Goal: Transaction & Acquisition: Purchase product/service

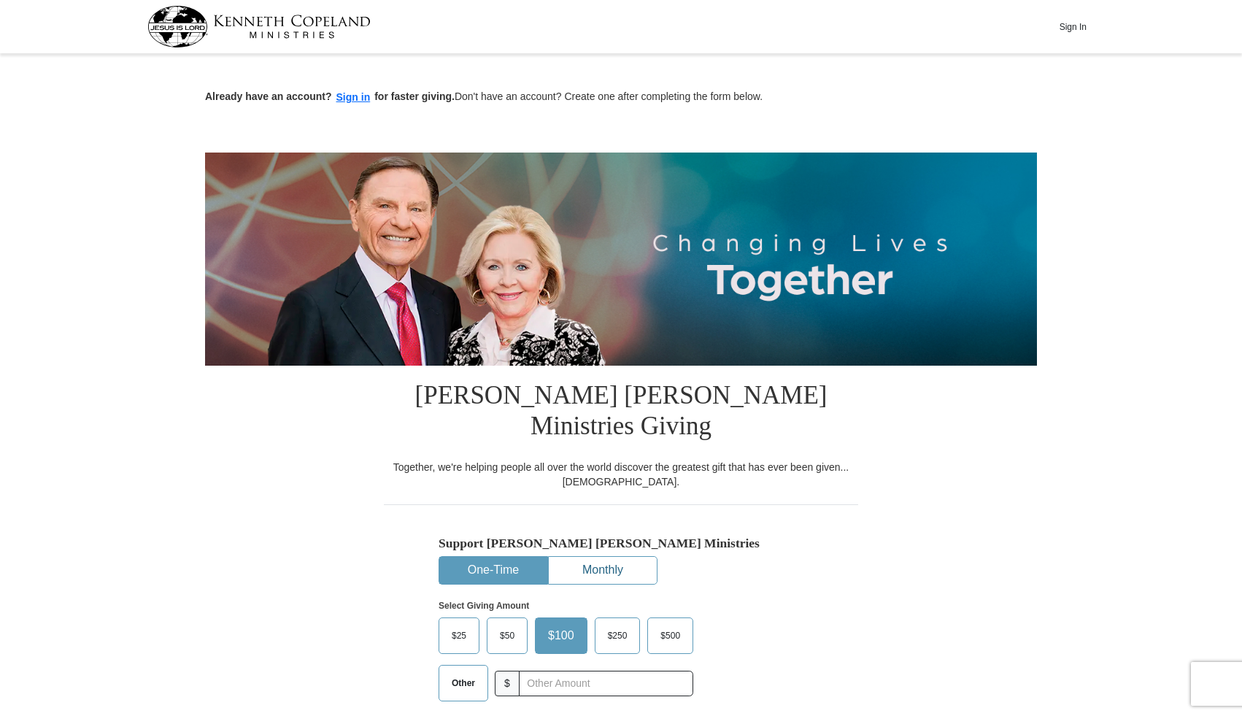
click at [606, 557] on button "Monthly" at bounding box center [603, 570] width 108 height 27
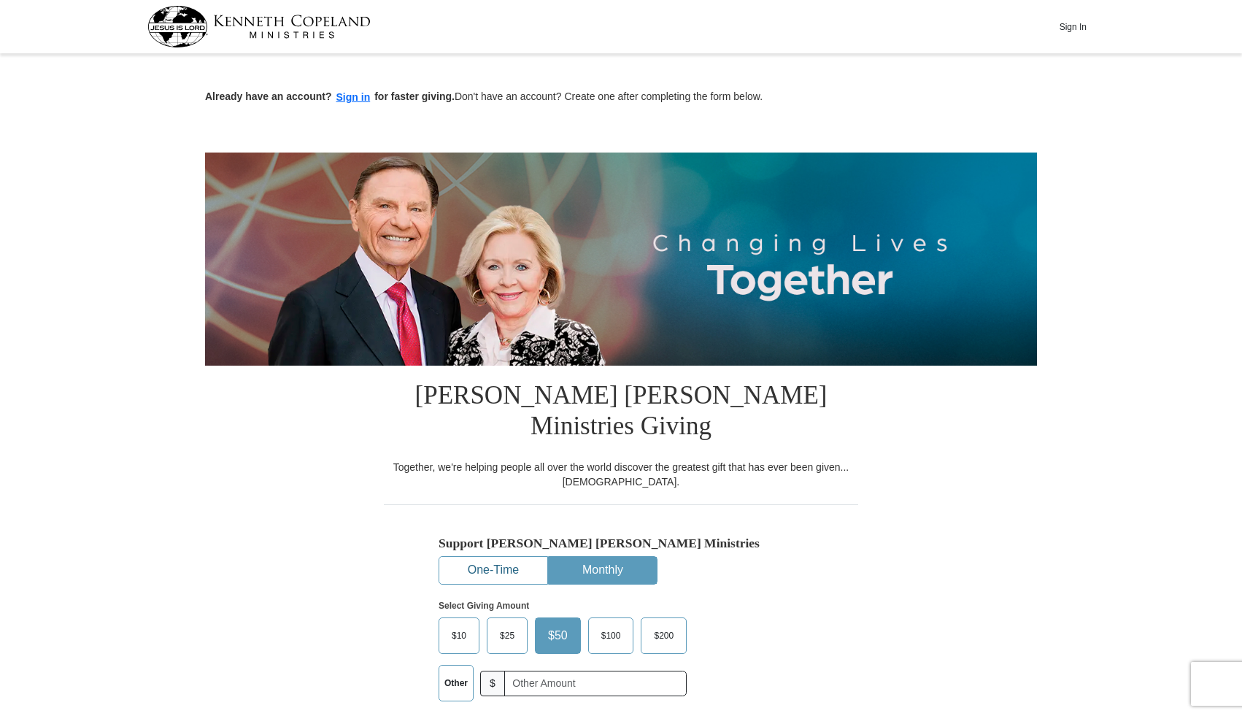
click at [508, 557] on button "One-Time" at bounding box center [493, 570] width 108 height 27
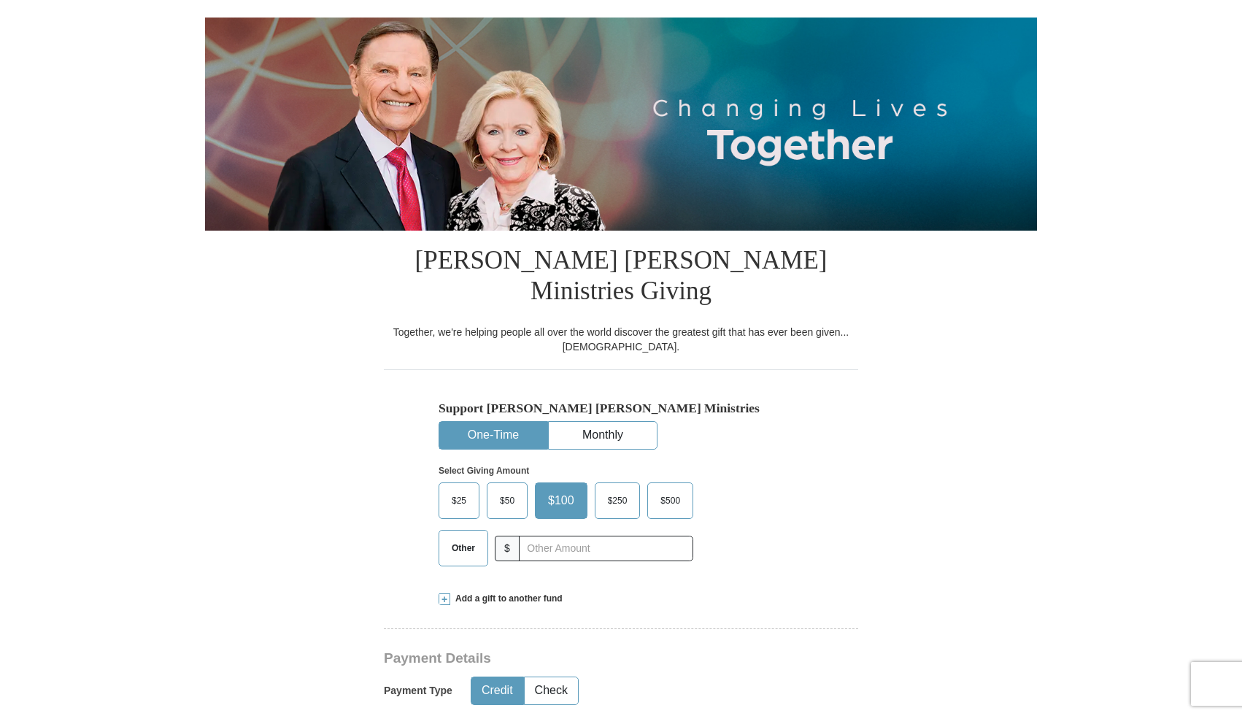
scroll to position [176, 0]
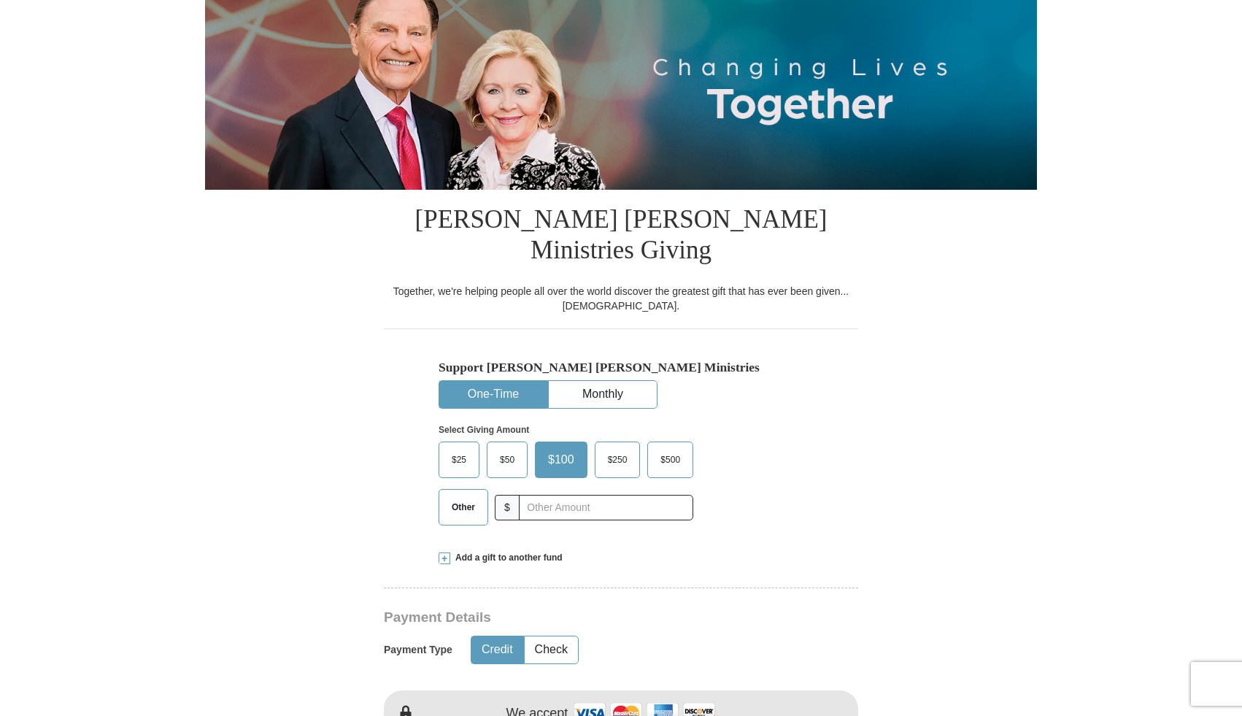
click at [467, 496] on span "Other" at bounding box center [463, 507] width 38 height 22
click at [0, 0] on input "Other" at bounding box center [0, 0] width 0 height 0
click at [554, 495] on input "text" at bounding box center [606, 508] width 162 height 26
type input "20.00"
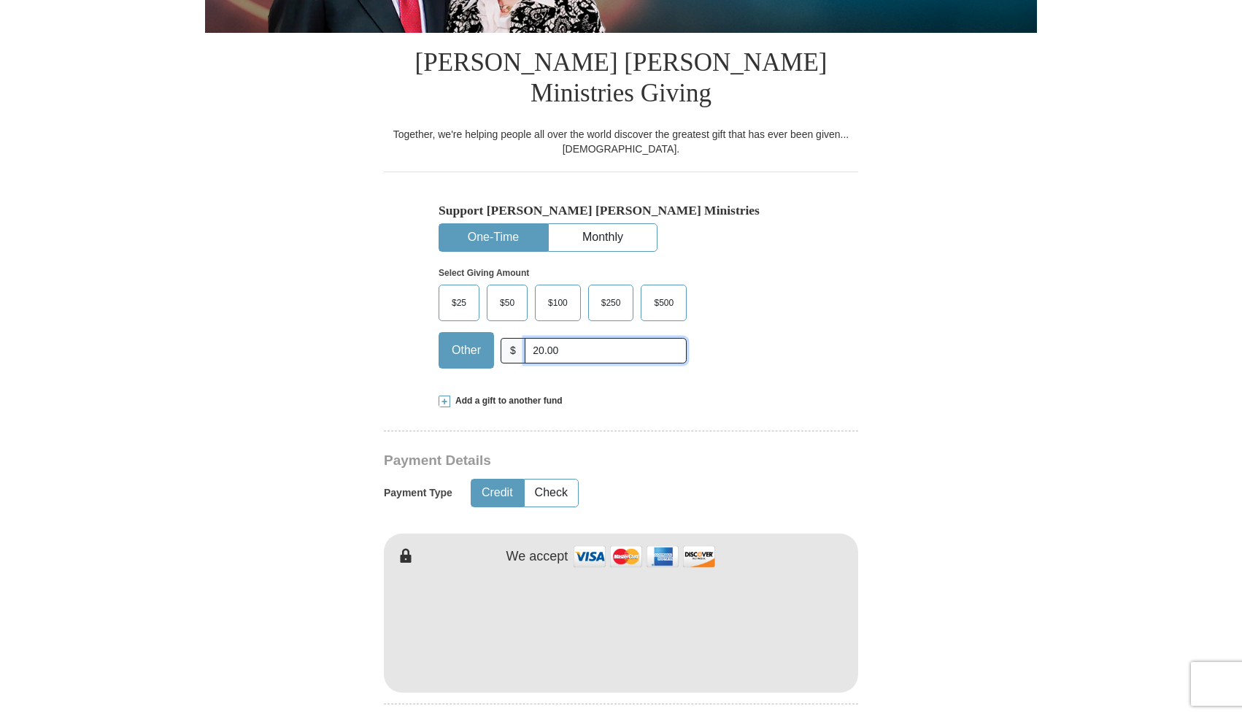
scroll to position [354, 0]
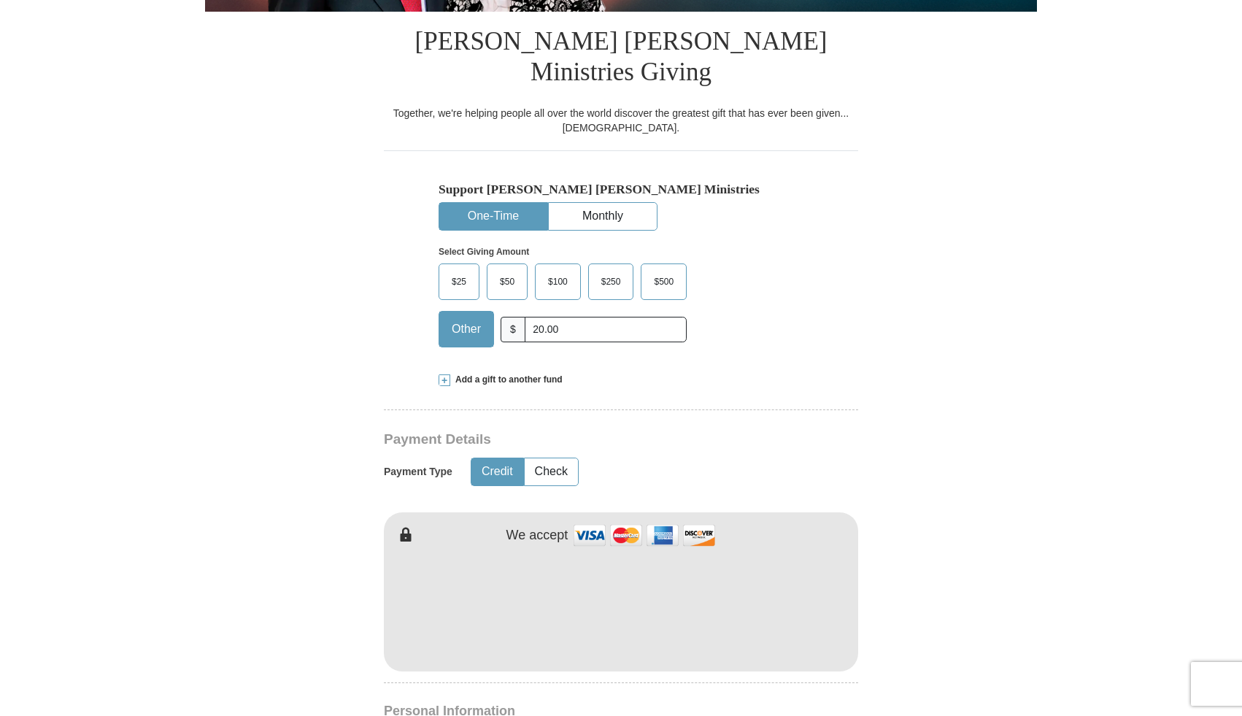
type input "[PERSON_NAME]"
type input "Woythal"
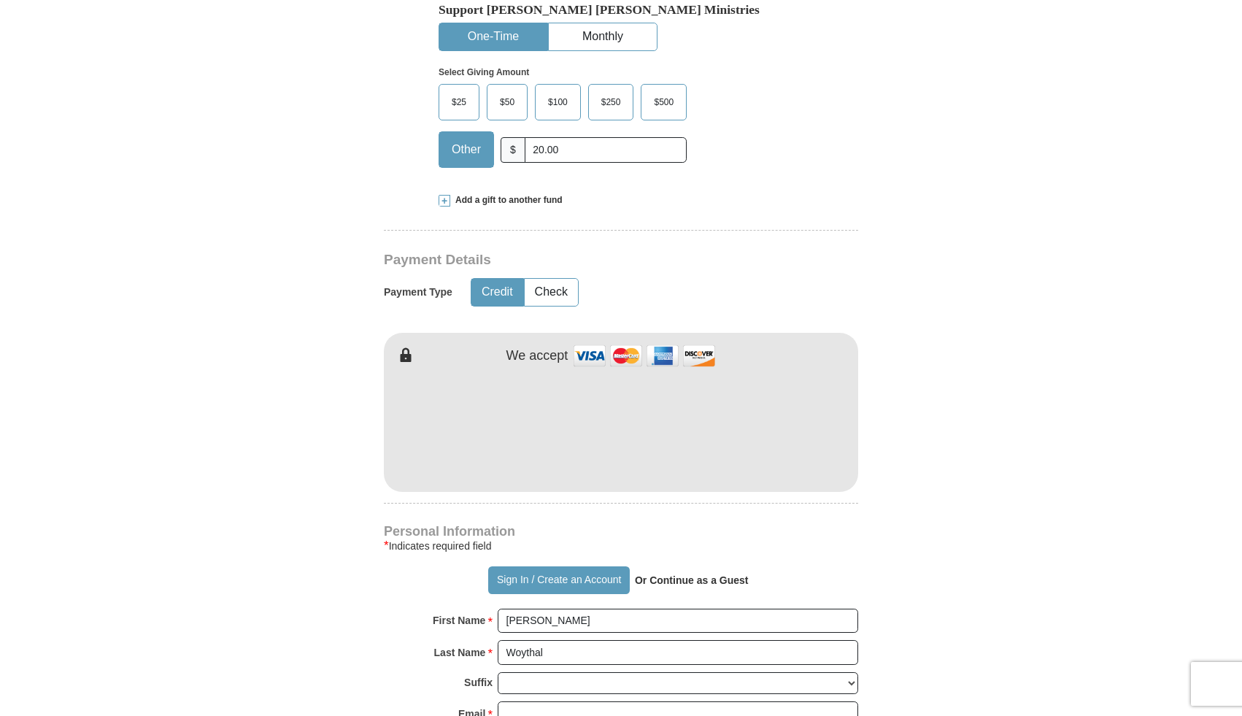
scroll to position [535, 0]
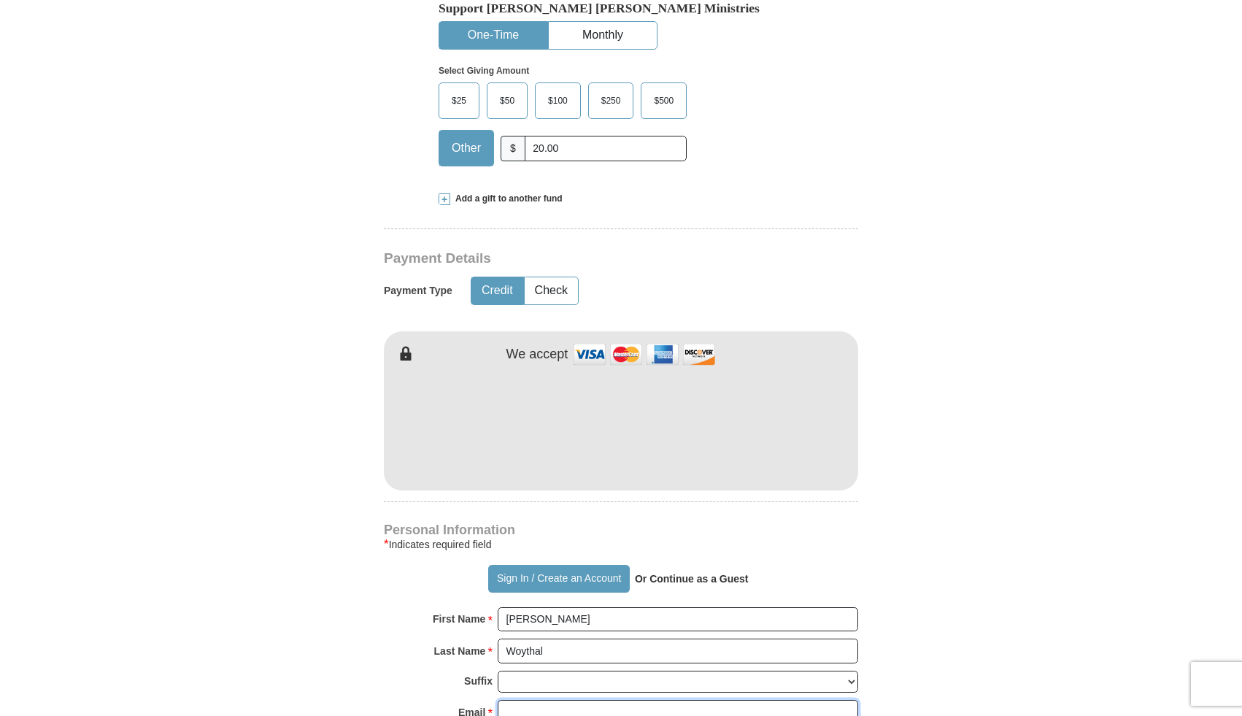
click at [583, 700] on input "Email *" at bounding box center [678, 712] width 360 height 25
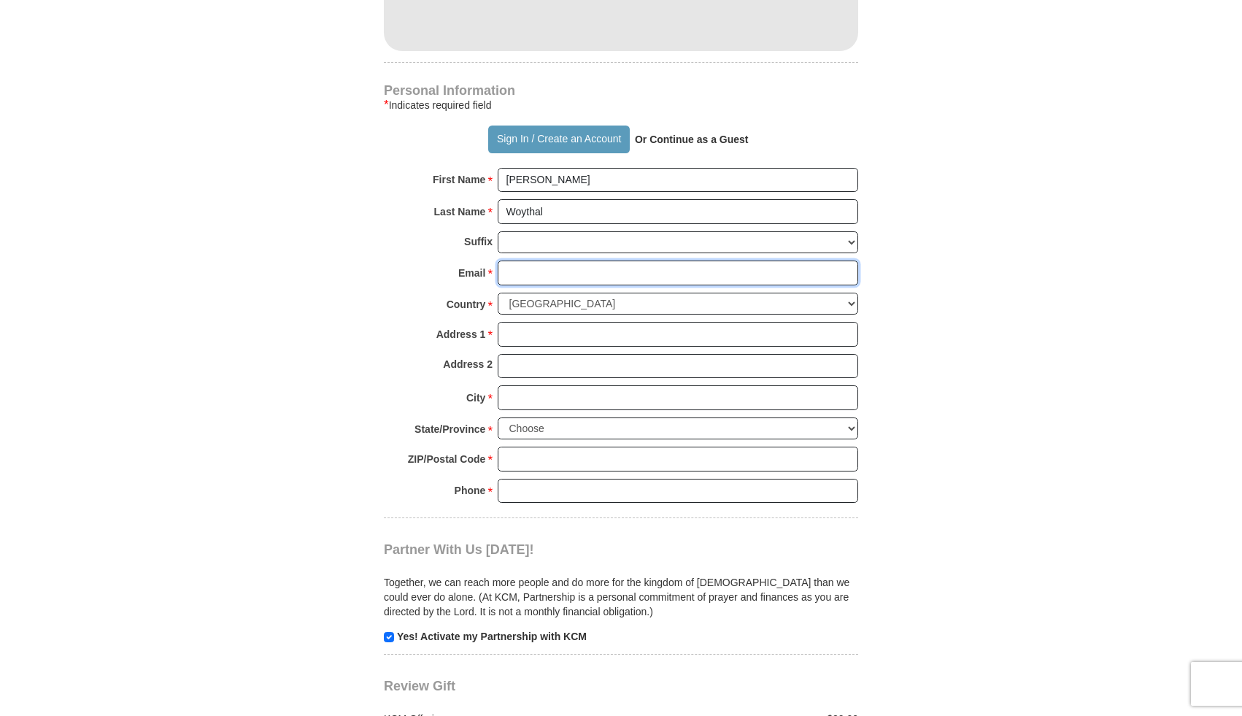
scroll to position [976, 0]
click at [586, 258] on input "Email *" at bounding box center [678, 270] width 360 height 25
type input "[EMAIL_ADDRESS][DOMAIN_NAME]"
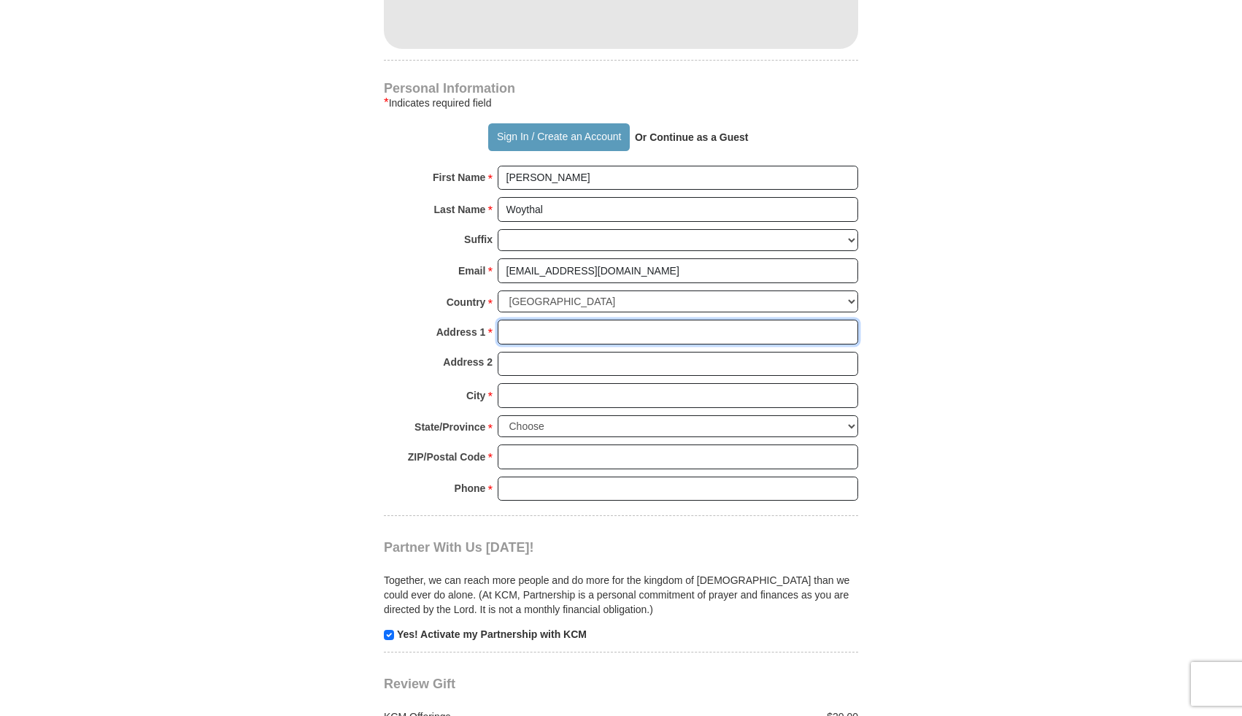
type input "[STREET_ADDRESS]"
type input "Apt. 2163"
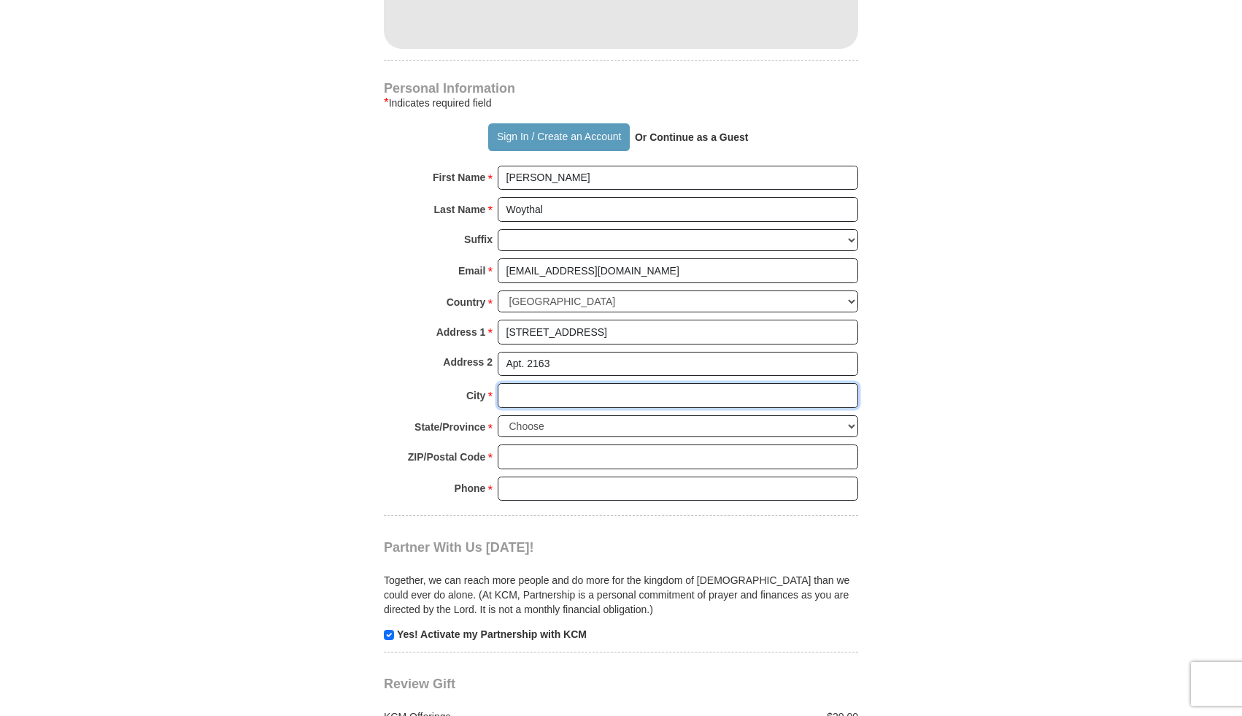
type input "[GEOGRAPHIC_DATA]"
select select "NV"
type input "89129"
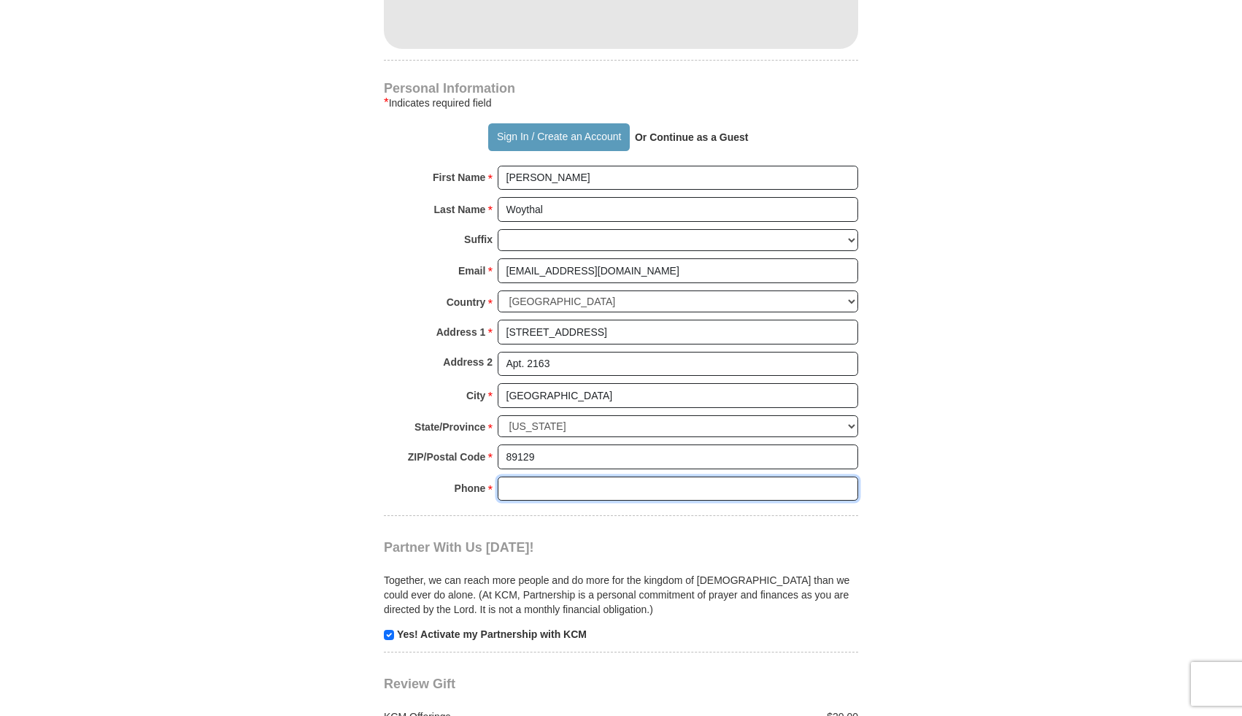
type input "6415833701"
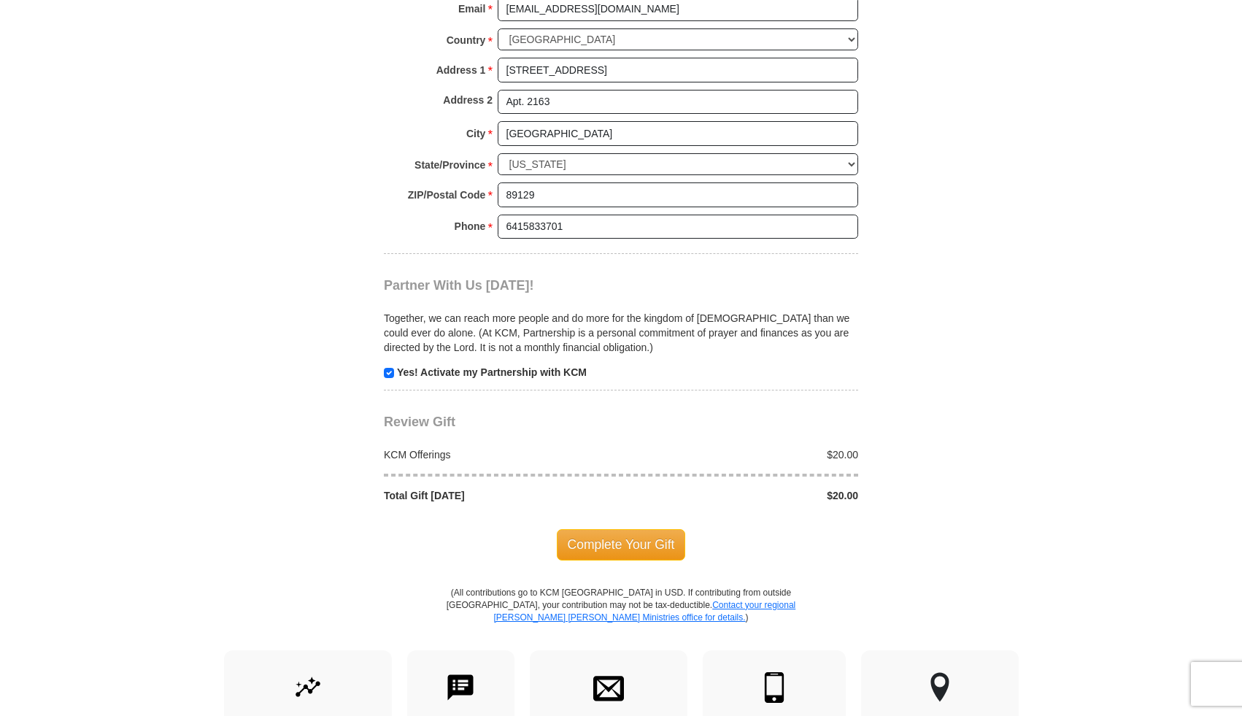
scroll to position [1377, 0]
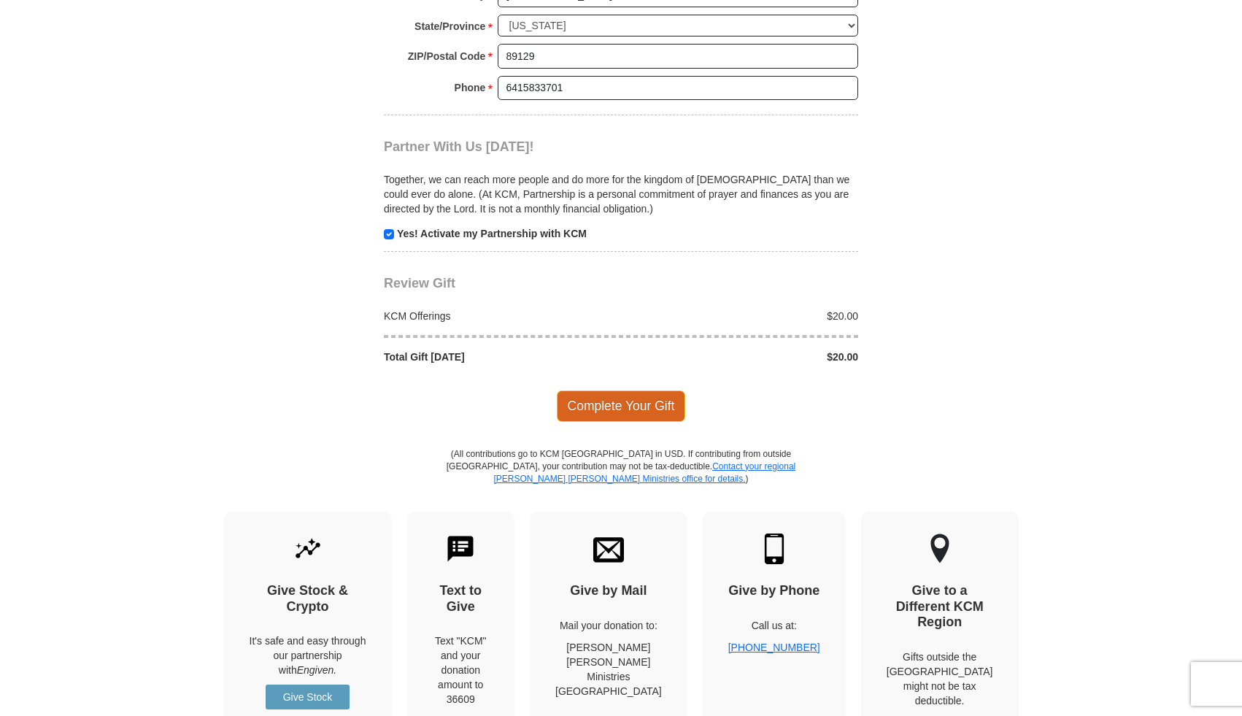
click at [641, 390] on span "Complete Your Gift" at bounding box center [621, 405] width 129 height 31
